Goal: Transaction & Acquisition: Purchase product/service

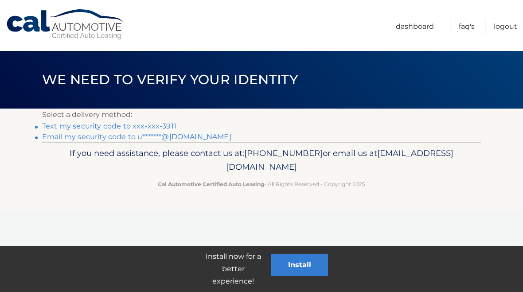
click at [157, 126] on link "Text my security code to xxx-xxx-3911" at bounding box center [109, 126] width 134 height 8
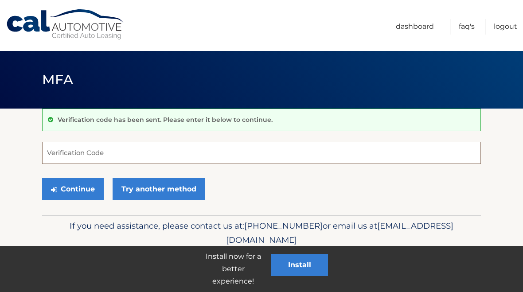
click at [171, 153] on input "Verification Code" at bounding box center [261, 153] width 438 height 22
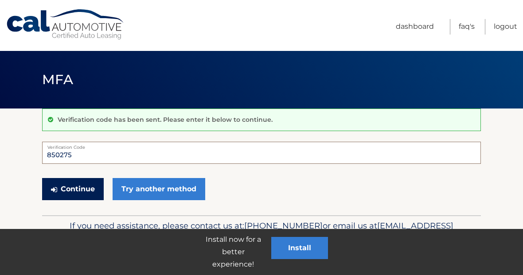
type input "850275"
click at [89, 192] on button "Continue" at bounding box center [73, 189] width 62 height 22
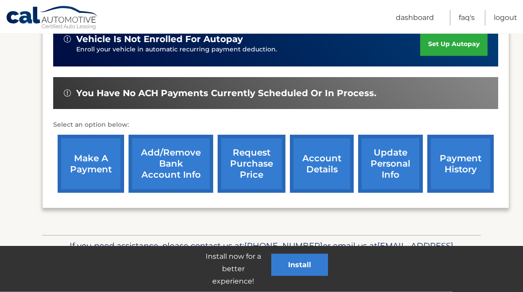
scroll to position [243, 0]
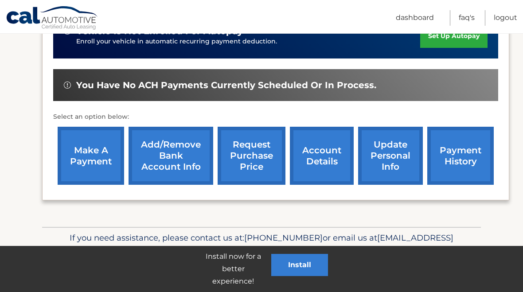
click at [101, 155] on link "make a payment" at bounding box center [91, 156] width 66 height 58
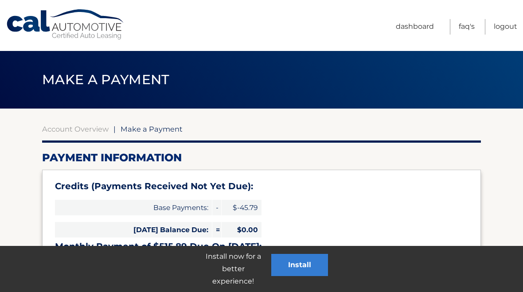
select select "ZTRhYTAzN2EtMjk3NC00MjliLTgyOWQtZGRlZjMzZjI0ZjAx"
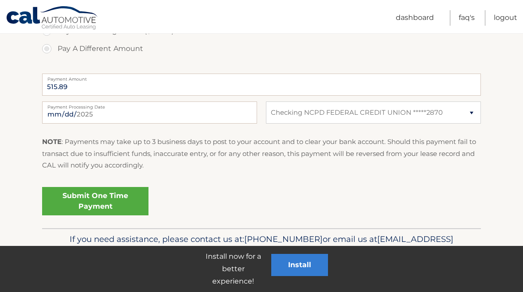
scroll to position [420, 0]
click at [105, 196] on link "Submit One Time Payment" at bounding box center [95, 200] width 106 height 28
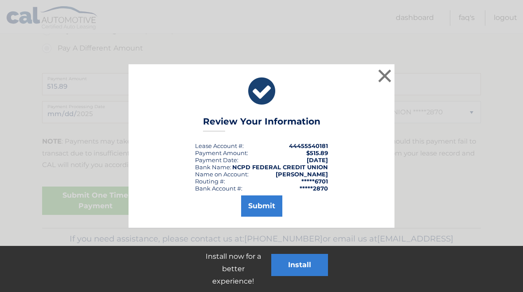
click at [264, 205] on button "Submit" at bounding box center [261, 205] width 41 height 21
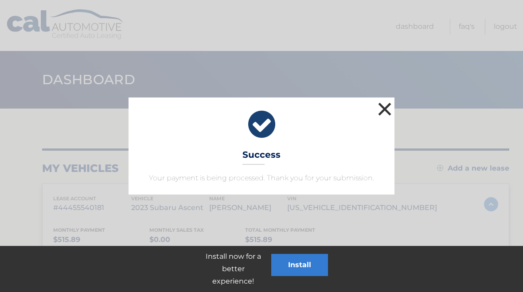
click at [383, 108] on button "×" at bounding box center [385, 109] width 18 height 18
